Goal: Transaction & Acquisition: Purchase product/service

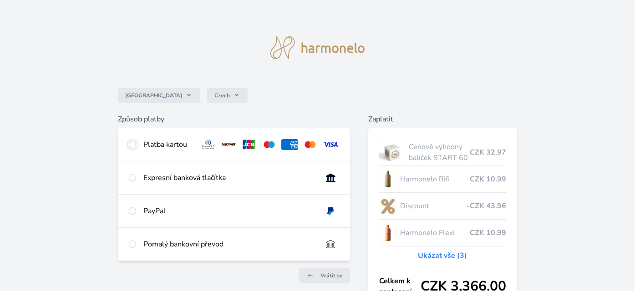
click at [132, 144] on input "radio" at bounding box center [132, 144] width 7 height 7
radio input "true"
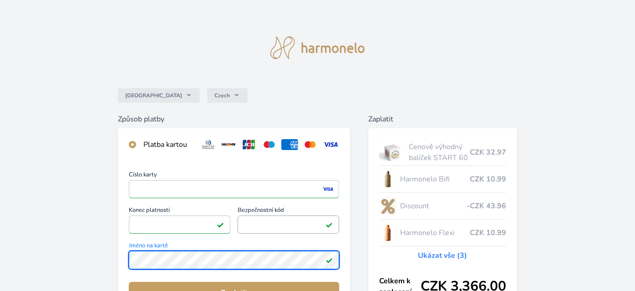
scroll to position [91, 0]
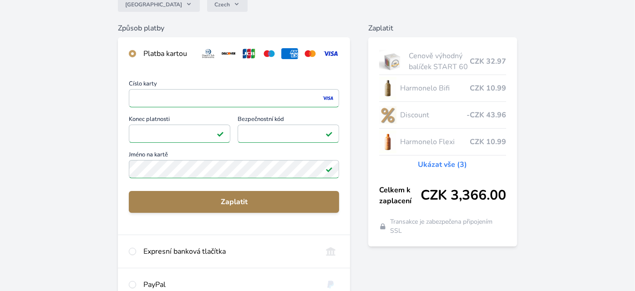
click at [248, 199] on span "Zaplatit" at bounding box center [234, 202] width 196 height 11
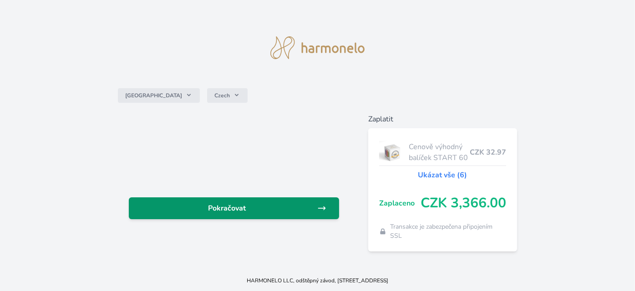
click at [264, 207] on span "Pokračovat" at bounding box center [226, 208] width 181 height 11
